Goal: Check status

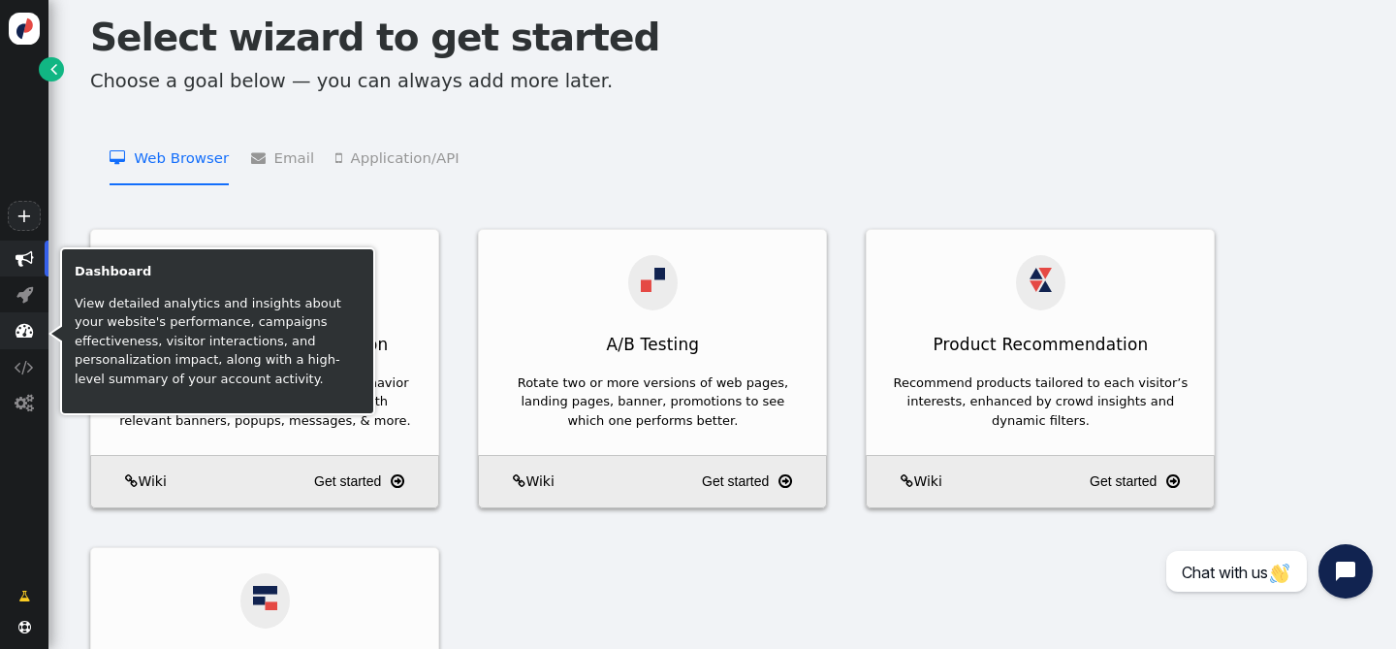
click at [28, 333] on span "" at bounding box center [25, 330] width 18 height 18
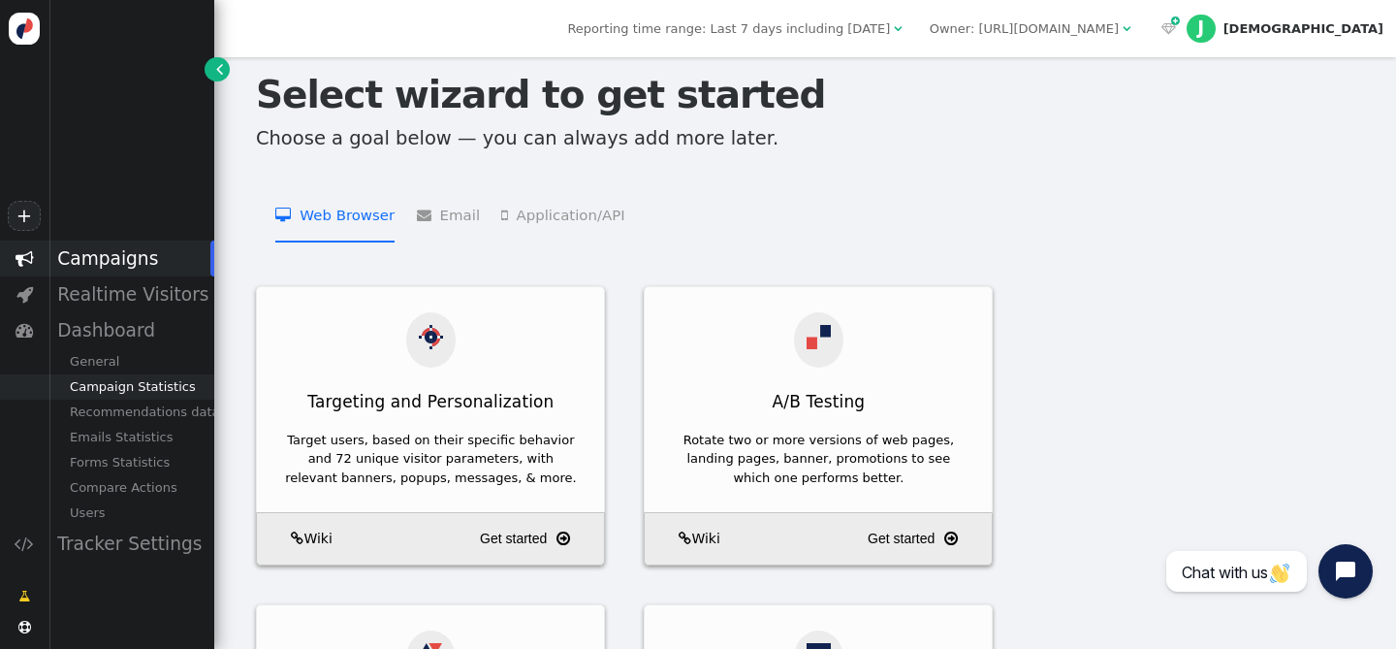
click at [152, 395] on div "Campaign Statistics" at bounding box center [131, 386] width 166 height 25
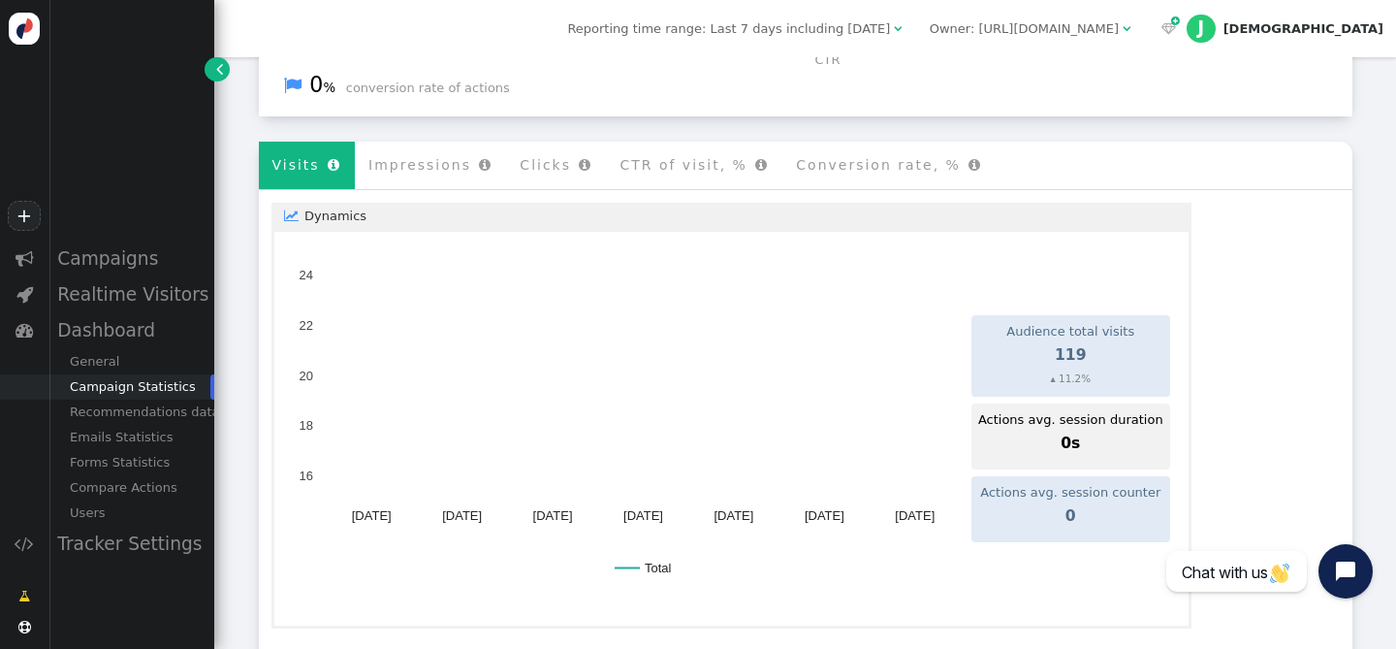
scroll to position [461, 0]
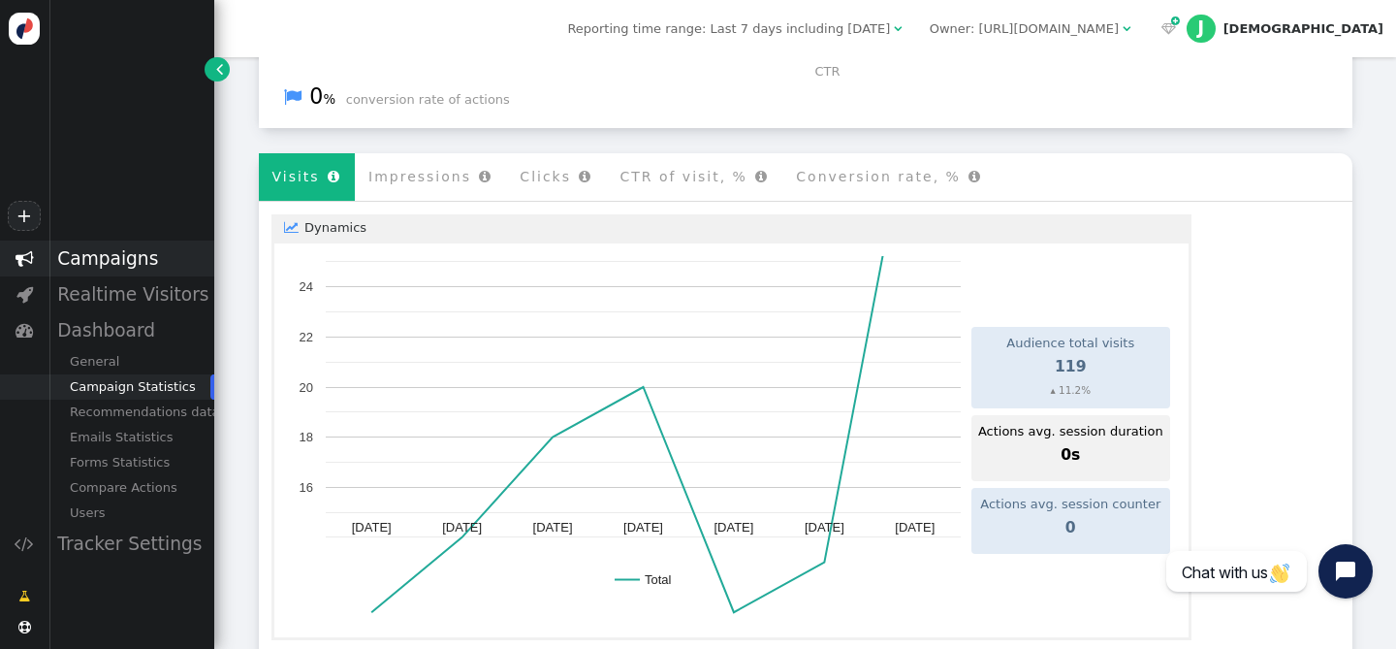
click at [147, 255] on div "Campaigns" at bounding box center [131, 259] width 166 height 36
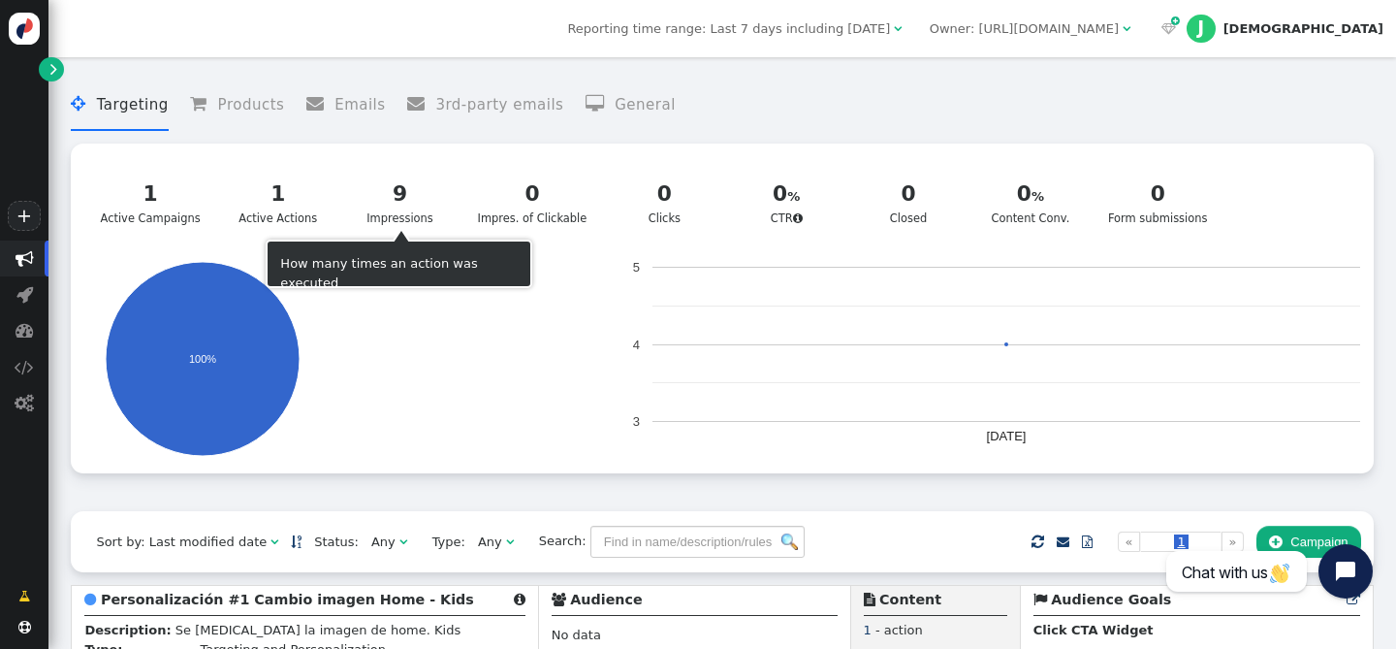
click at [433, 217] on div "9 Impressions" at bounding box center [400, 202] width 89 height 48
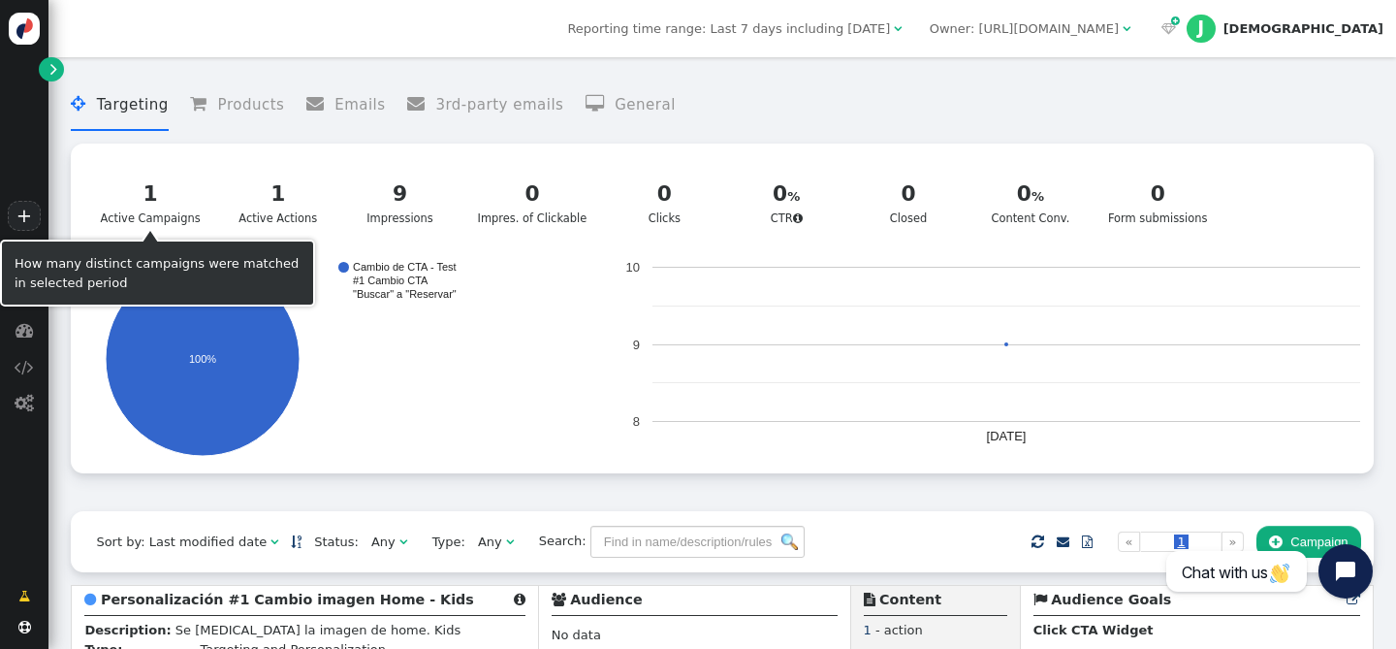
click at [167, 200] on div "1" at bounding box center [151, 194] width 100 height 32
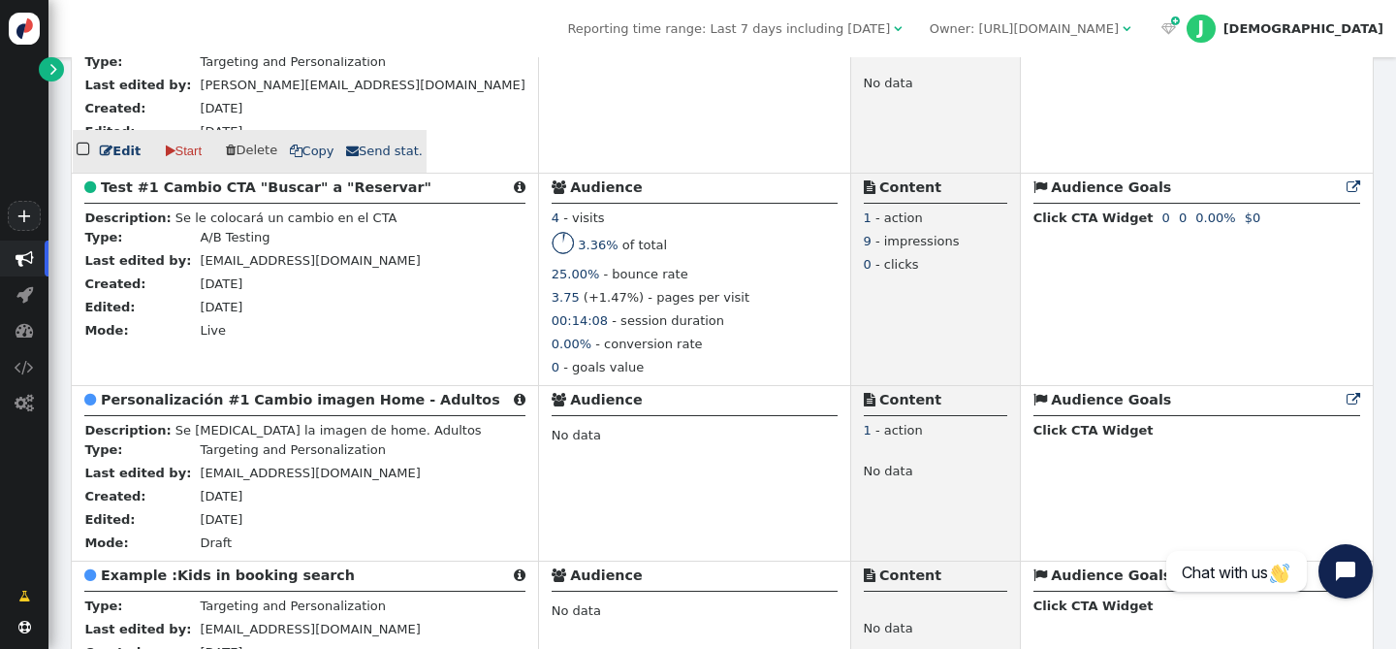
scroll to position [591, 0]
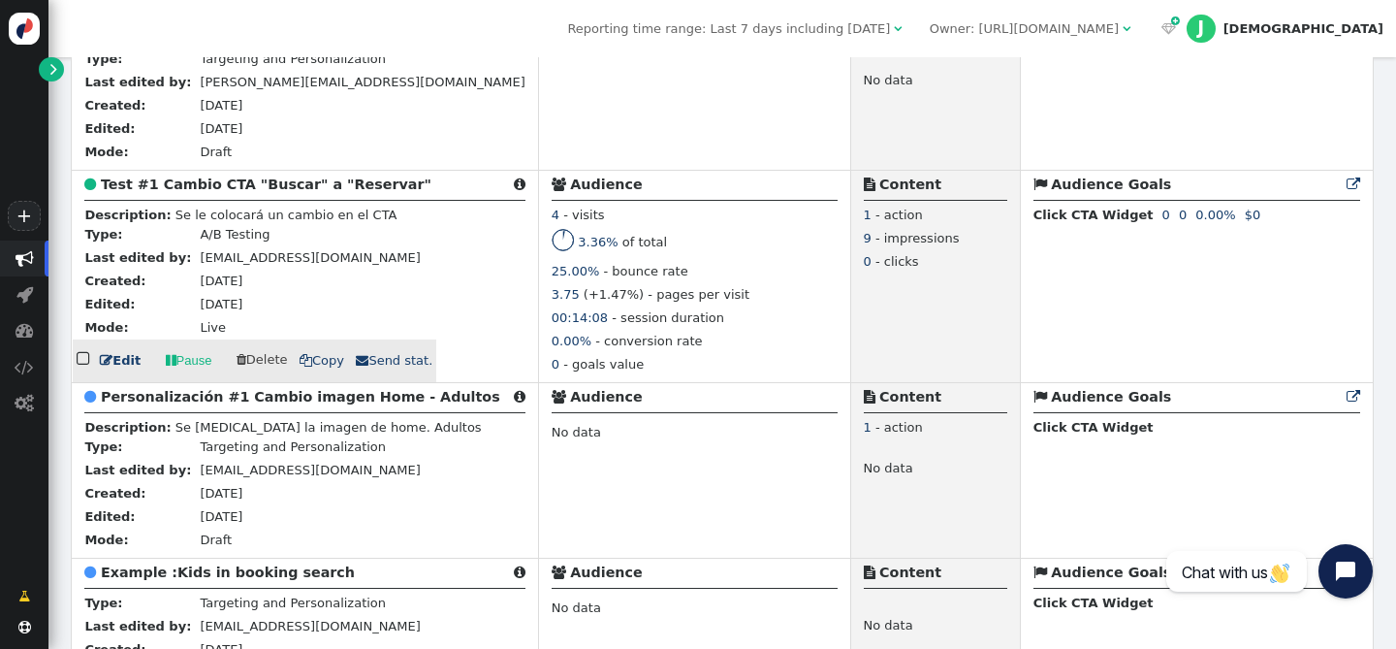
click at [178, 192] on b "Test #1 Cambio CTA "Buscar" a "Reservar"" at bounding box center [266, 185] width 331 height 16
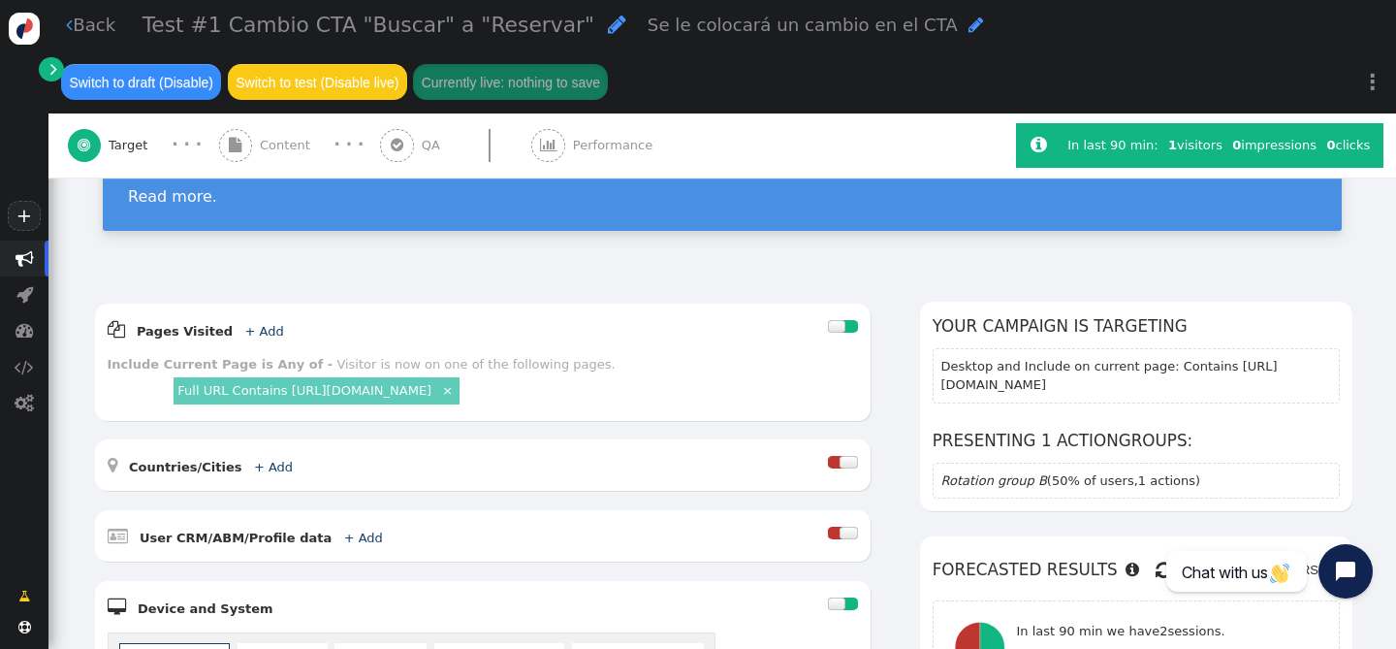
scroll to position [252, 0]
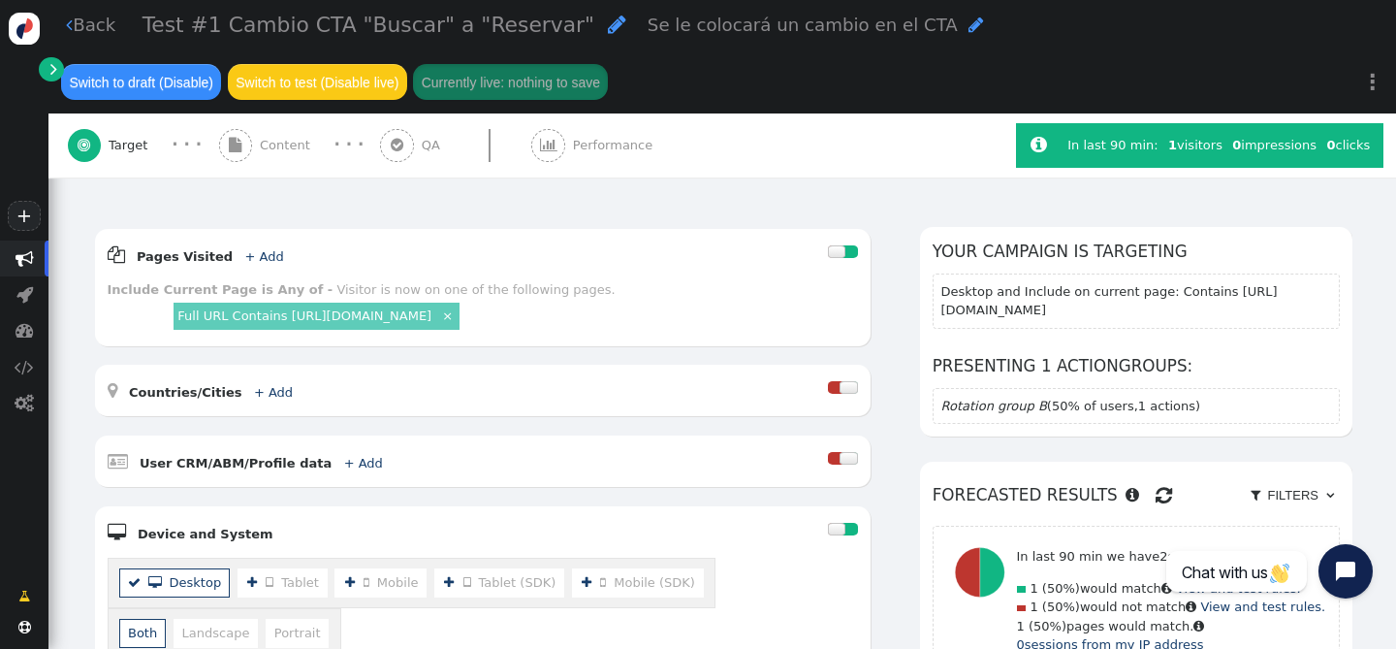
click at [284, 147] on span "Content" at bounding box center [289, 145] width 58 height 19
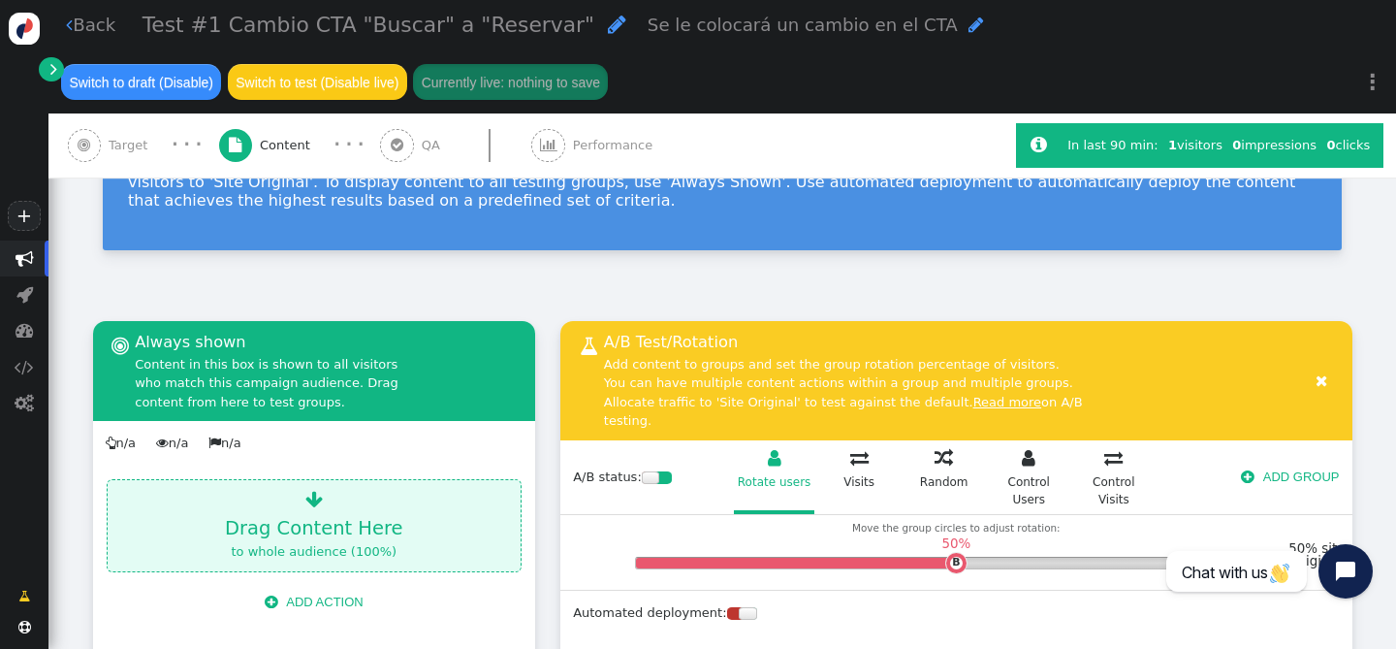
scroll to position [0, 0]
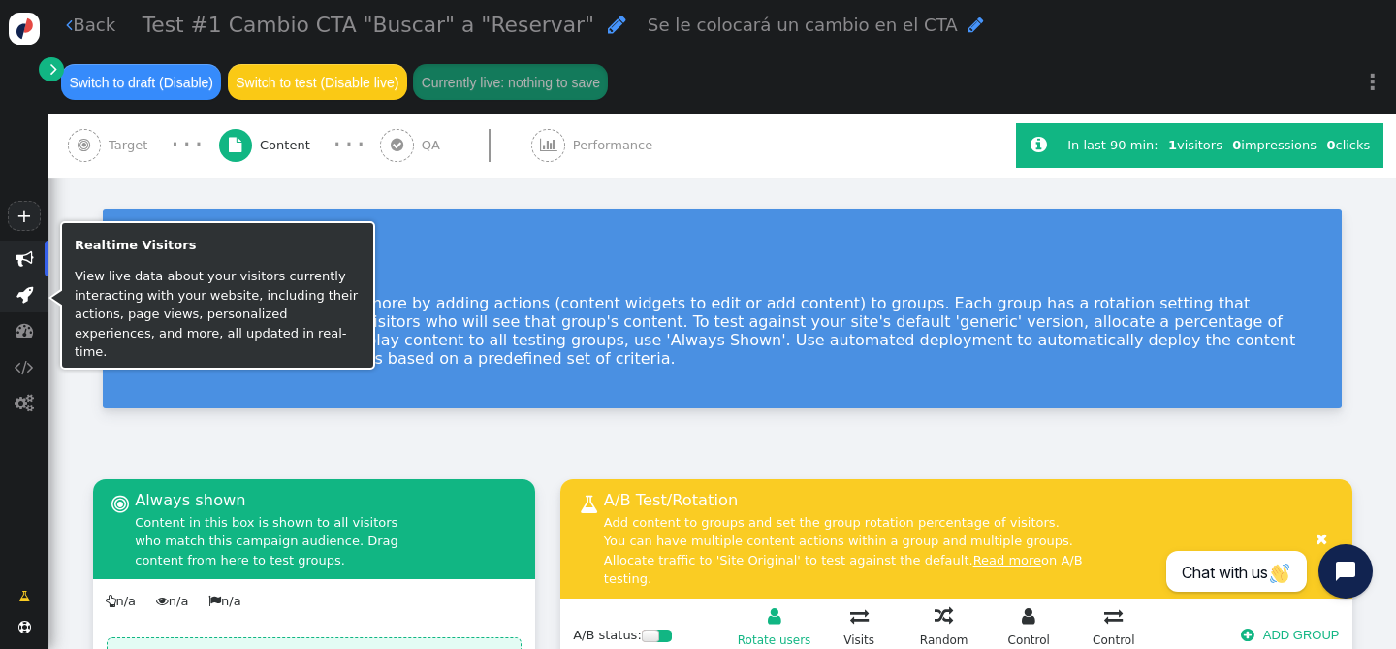
click at [28, 301] on span "" at bounding box center [24, 294] width 16 height 18
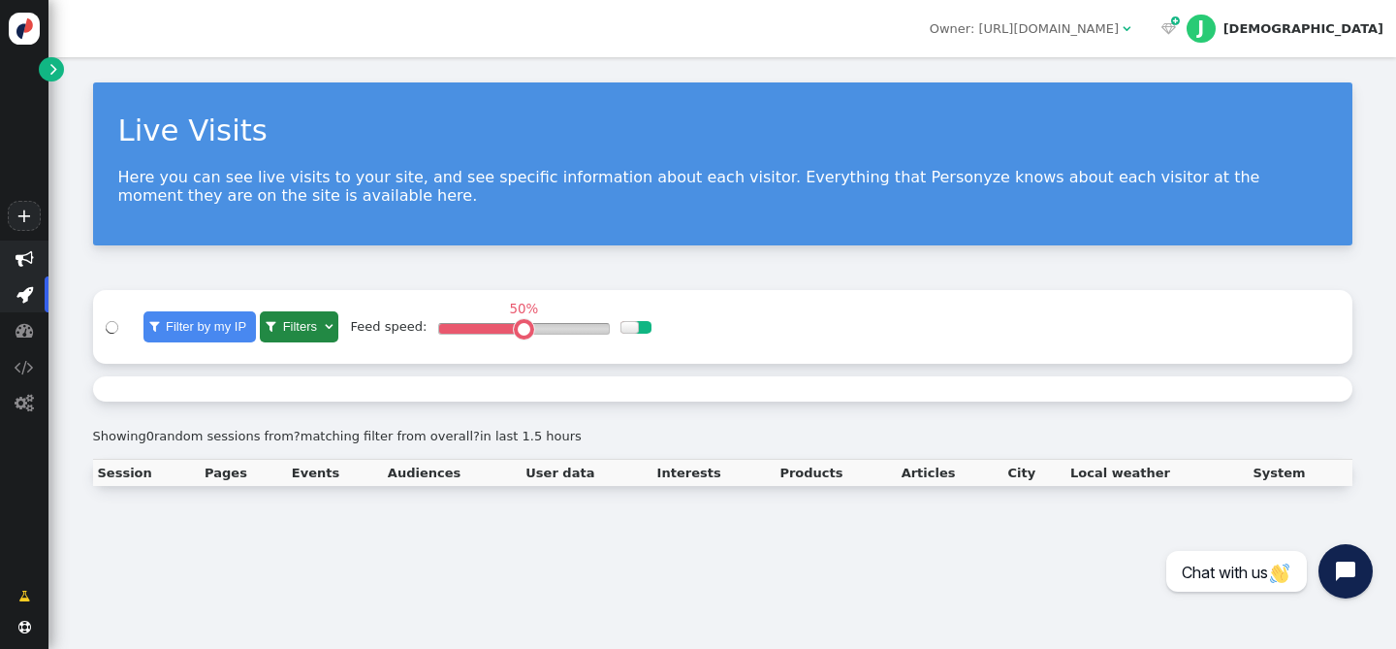
click at [26, 264] on span "" at bounding box center [25, 258] width 18 height 18
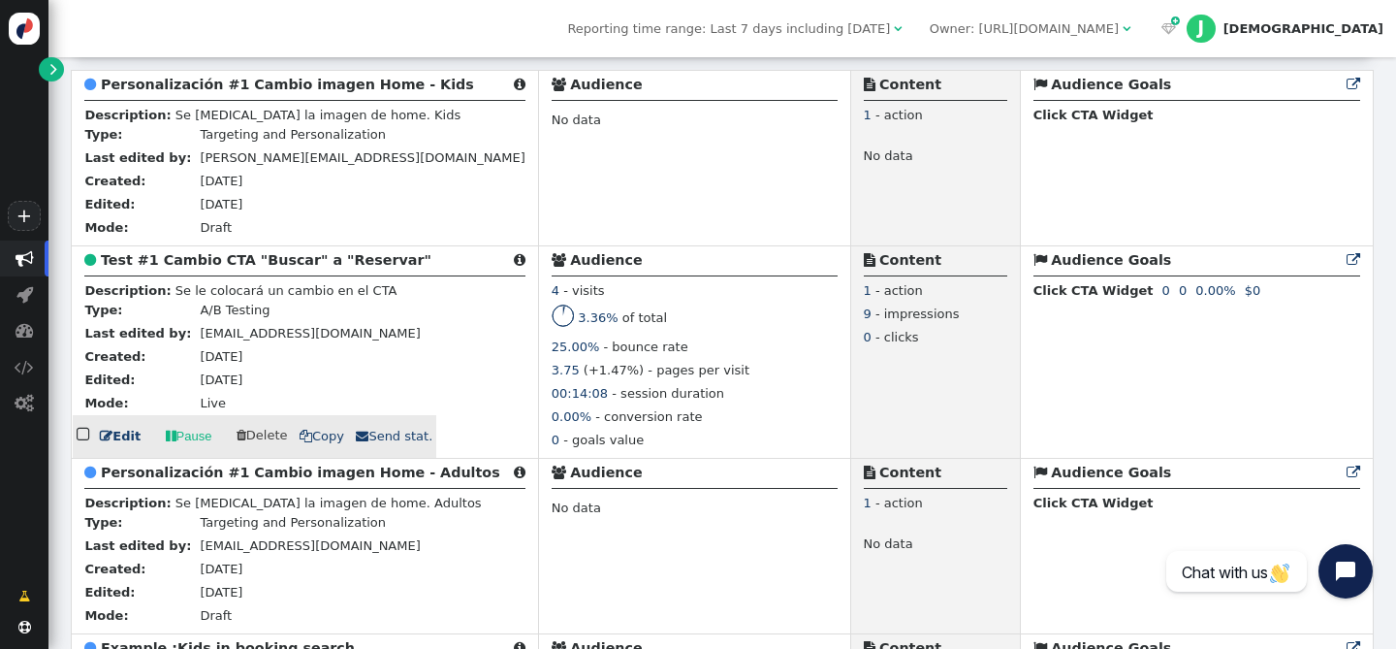
scroll to position [513, 0]
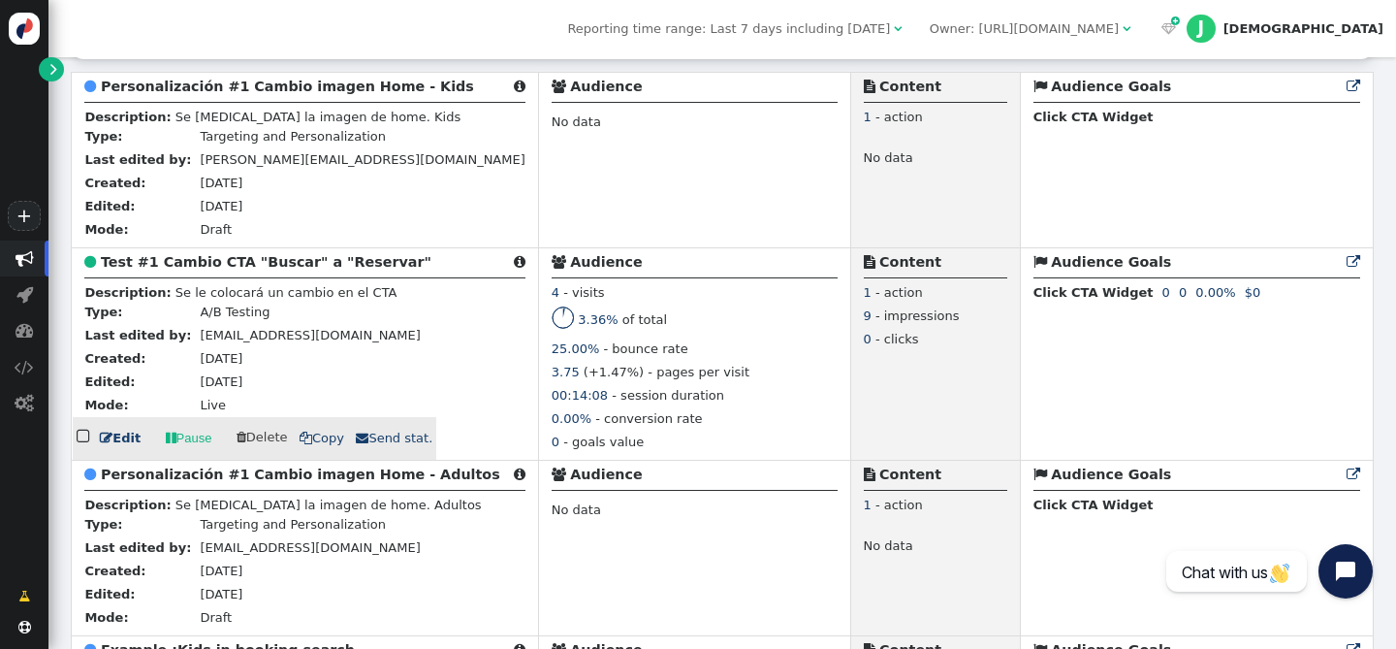
click at [570, 270] on b "Audience" at bounding box center [606, 262] width 72 height 16
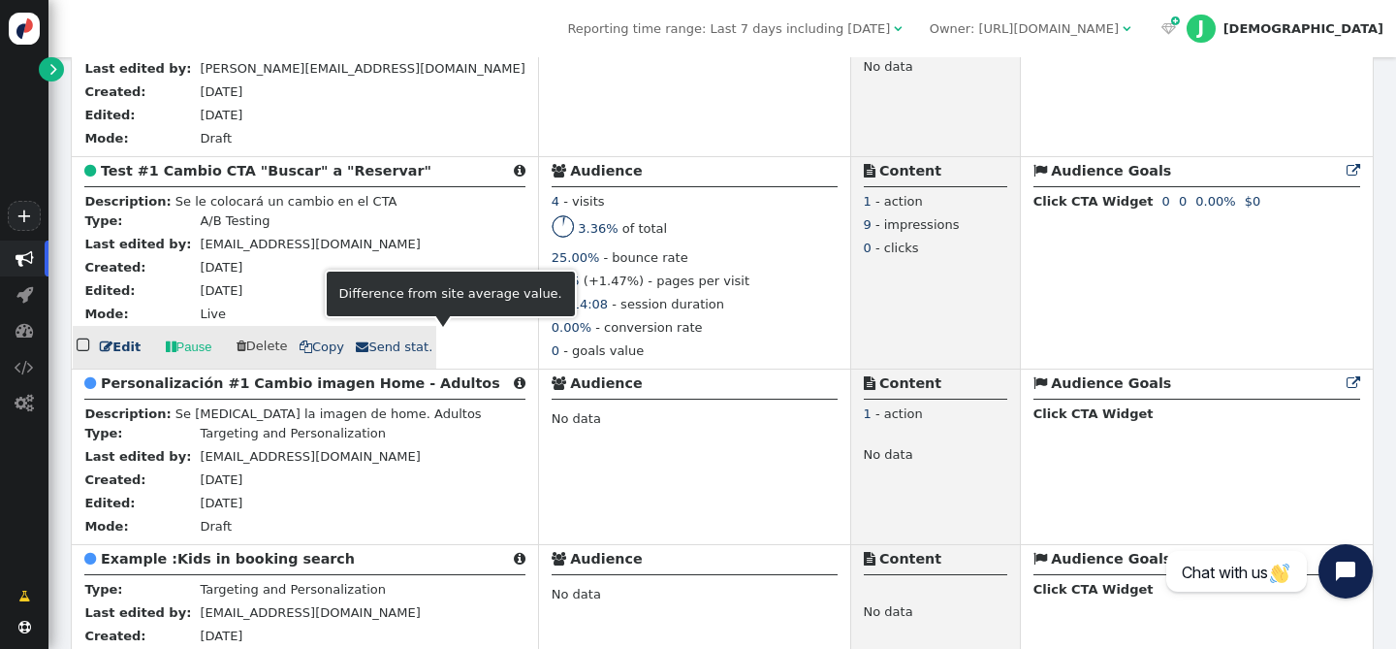
scroll to position [756, 0]
